Goal: Task Accomplishment & Management: Manage account settings

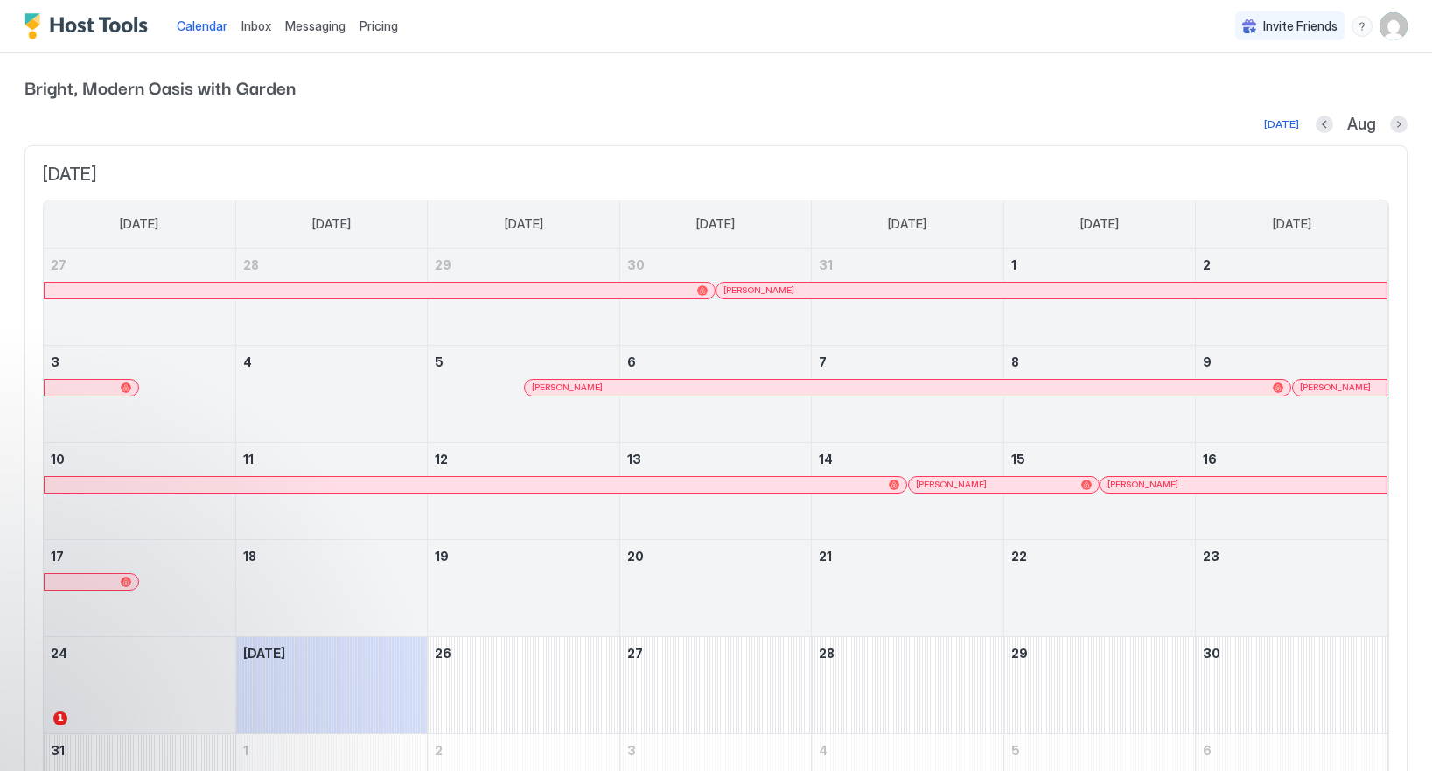
click at [1389, 28] on img "User profile" at bounding box center [1394, 26] width 28 height 28
click at [1210, 95] on div "Settings" at bounding box center [1226, 98] width 68 height 16
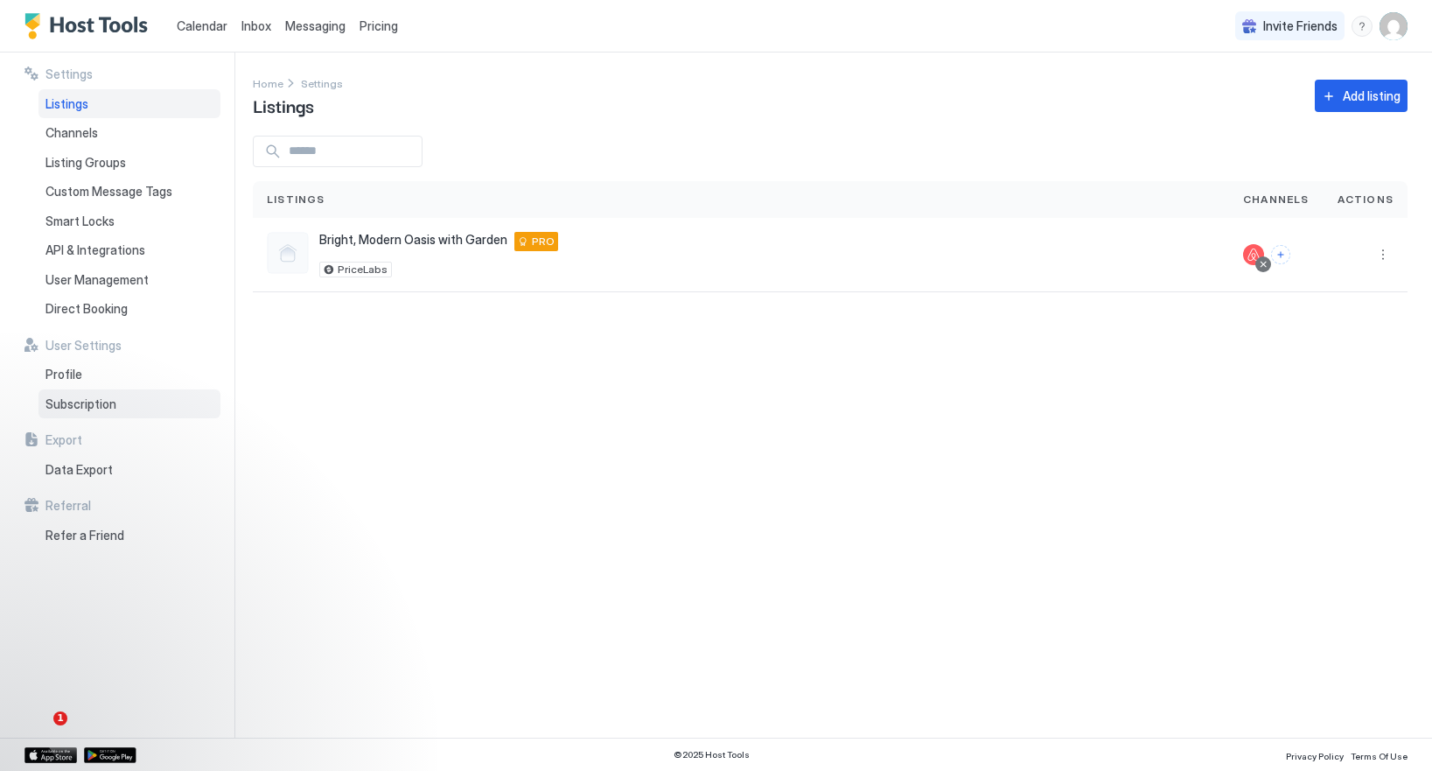
click at [64, 407] on span "Subscription" at bounding box center [80, 404] width 71 height 16
